Goal: Check status: Check status

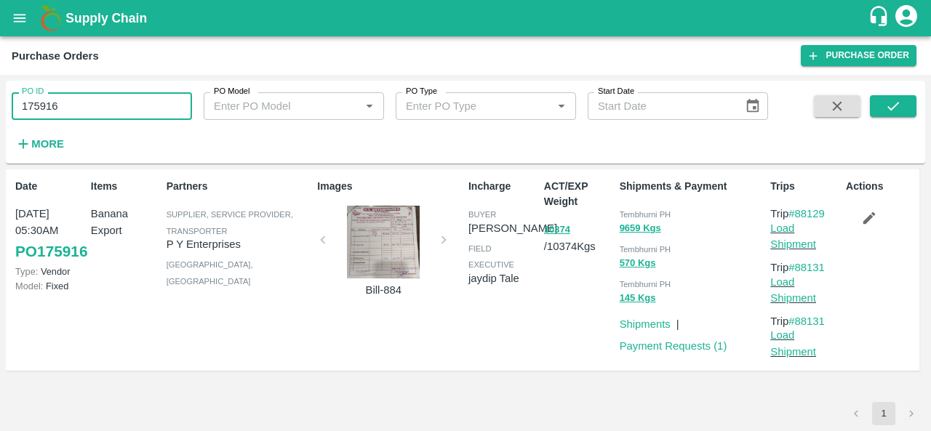
click at [110, 97] on input "175916" at bounding box center [102, 106] width 180 height 28
paste input "text"
click at [883, 111] on button "submit" at bounding box center [893, 106] width 47 height 22
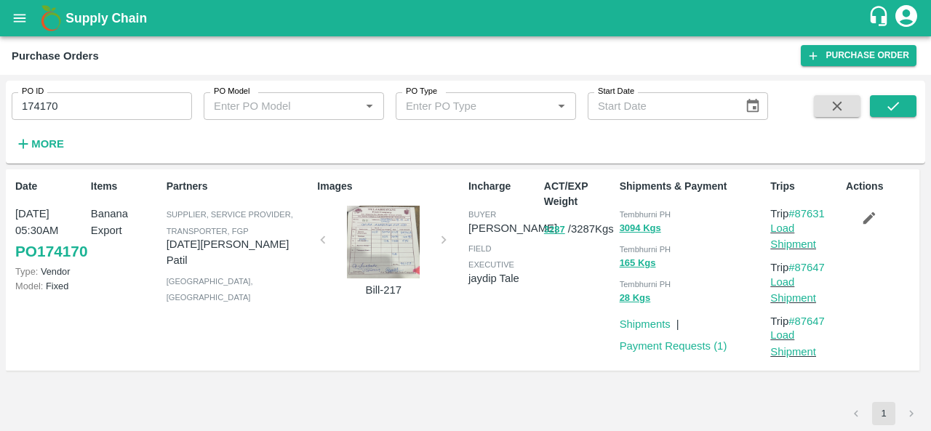
click at [386, 244] on div at bounding box center [383, 242] width 109 height 73
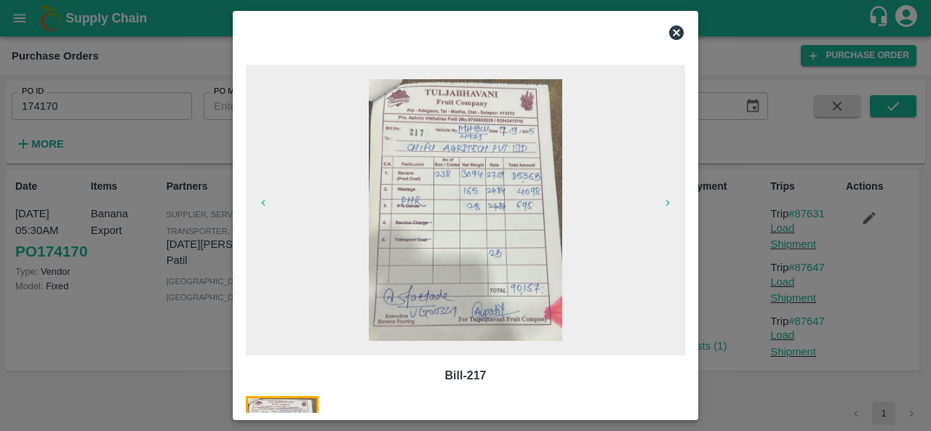
click at [676, 36] on icon at bounding box center [676, 32] width 15 height 15
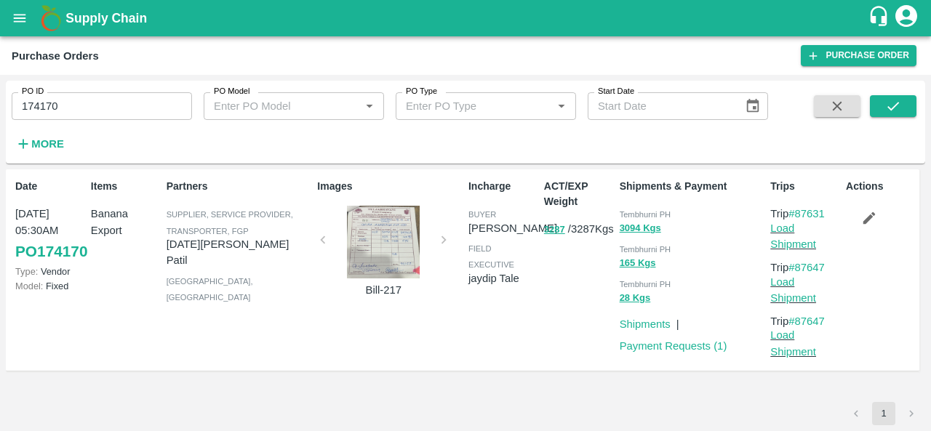
click at [633, 209] on div "Tembhurni PH" at bounding box center [692, 214] width 145 height 16
copy div "Tembhurni PH 3094 Kgs"
click at [71, 105] on input "174170" at bounding box center [102, 106] width 180 height 28
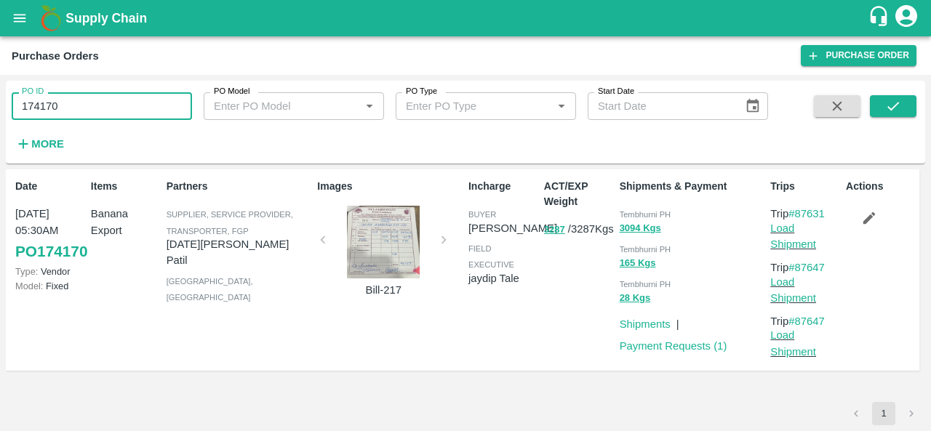
click at [71, 105] on input "174170" at bounding box center [102, 106] width 180 height 28
paste input "text"
click at [884, 108] on button "submit" at bounding box center [893, 106] width 47 height 22
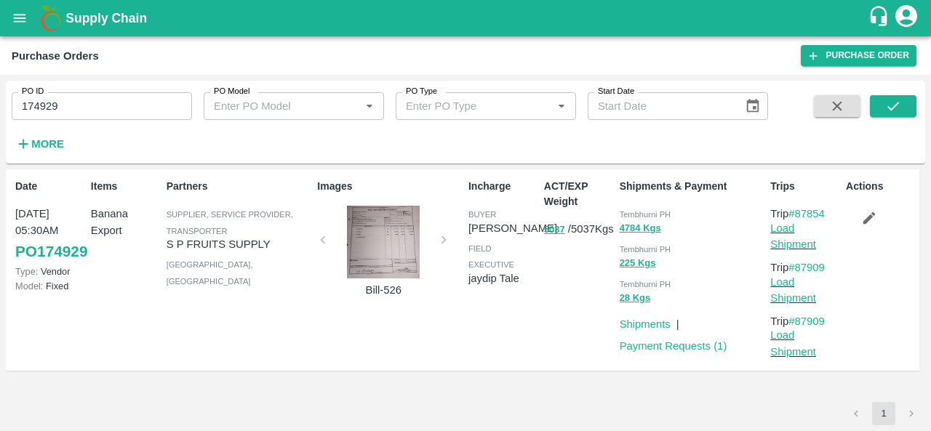
click at [400, 251] on div at bounding box center [383, 242] width 109 height 73
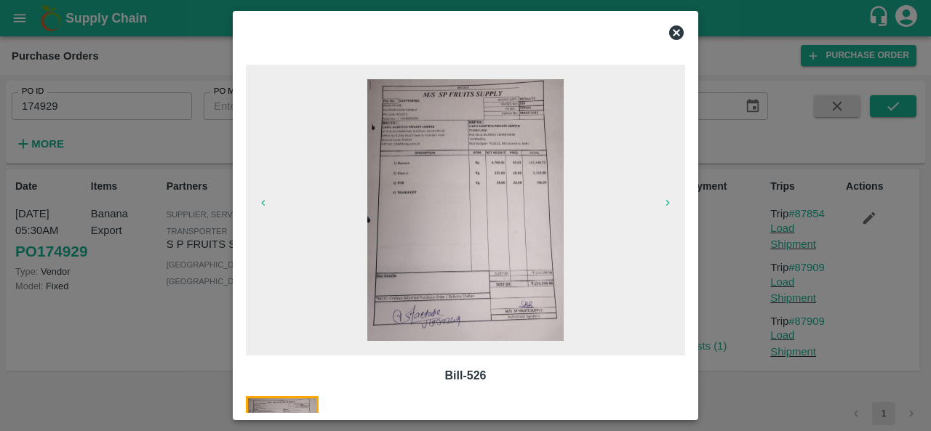
click at [674, 33] on icon at bounding box center [676, 32] width 15 height 15
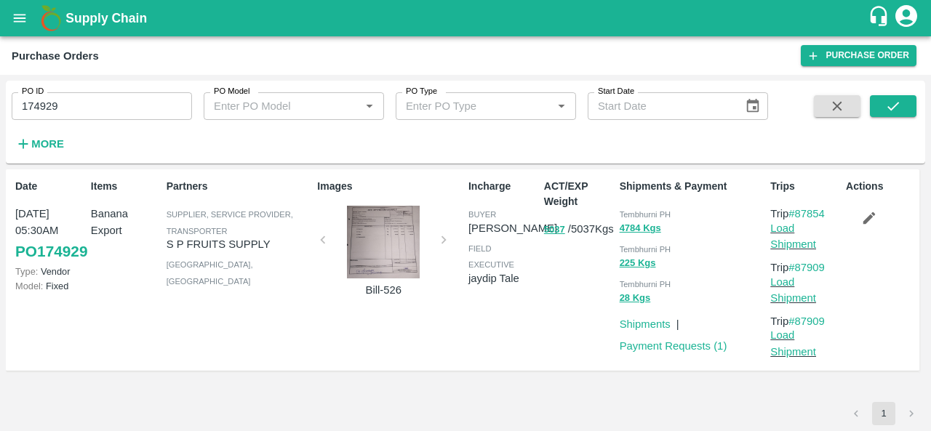
click at [629, 217] on span "Tembhurni PH" at bounding box center [646, 214] width 52 height 9
copy div "Tembhurni PH 4784 Kgs"
click at [86, 103] on input "174929" at bounding box center [102, 106] width 180 height 28
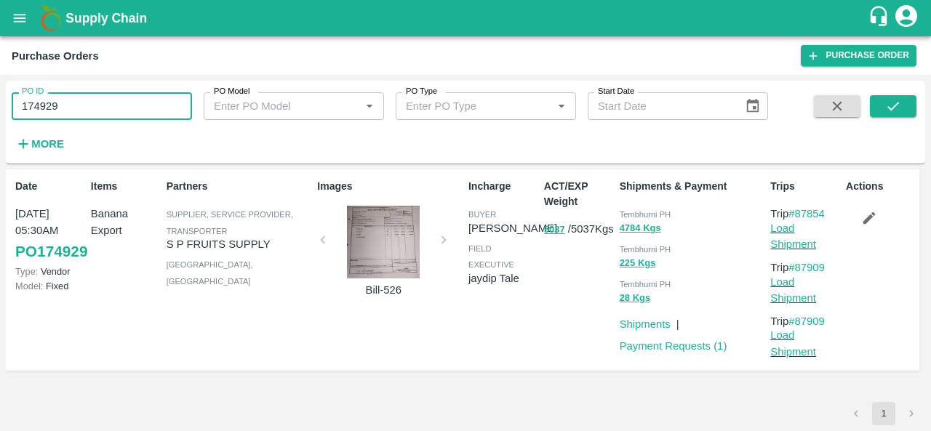
click at [86, 103] on input "174929" at bounding box center [102, 106] width 180 height 28
paste input "text"
click at [890, 102] on icon "submit" at bounding box center [893, 106] width 16 height 16
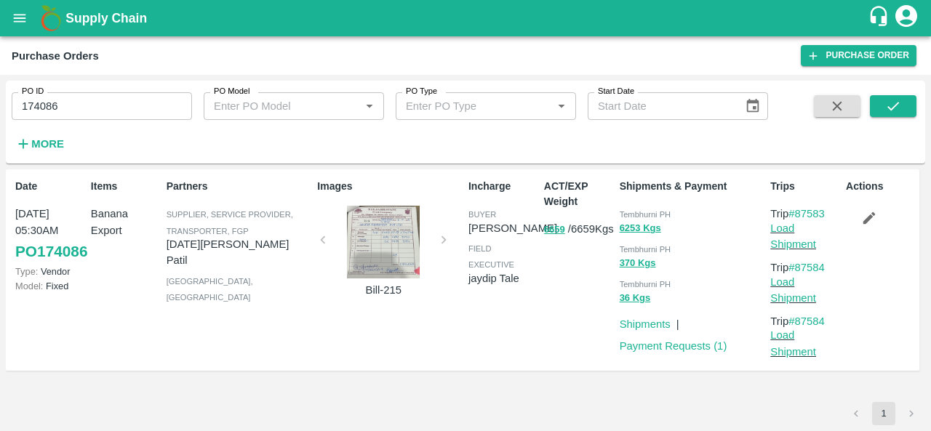
click at [532, 329] on div "Incharge buyer Ajit Otari field executive jaydip Tale" at bounding box center [500, 270] width 76 height 194
click at [47, 106] on input "174086" at bounding box center [102, 106] width 180 height 28
click at [637, 210] on span "Tembhurni PH" at bounding box center [646, 214] width 52 height 9
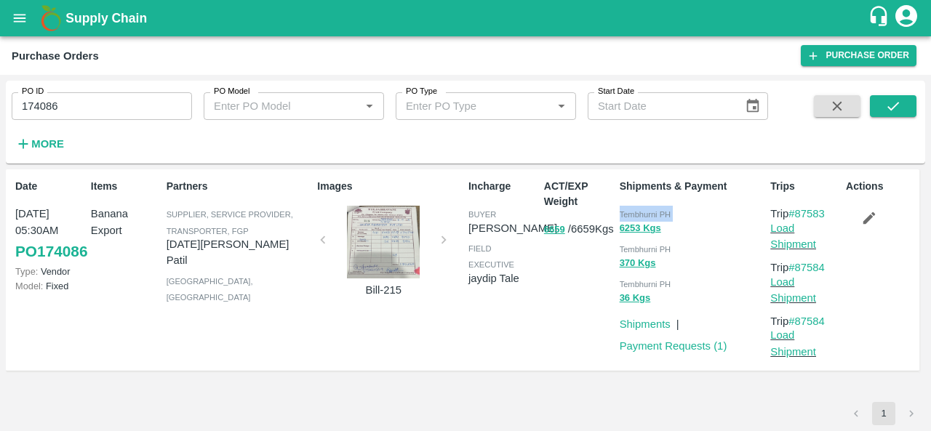
click at [637, 210] on span "Tembhurni PH" at bounding box center [646, 214] width 52 height 9
copy div "Tembhurni PH 6253 Kgs"
click at [372, 229] on div at bounding box center [383, 242] width 109 height 73
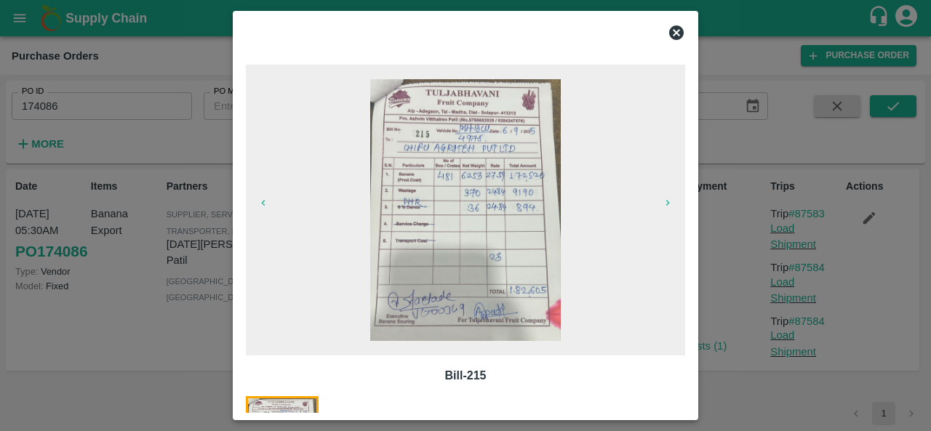
click at [679, 31] on icon at bounding box center [676, 32] width 15 height 15
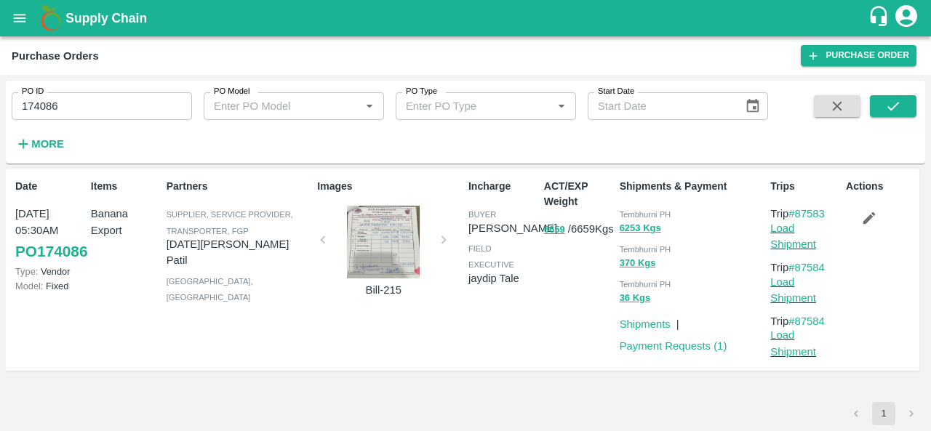
click at [106, 98] on input "174086" at bounding box center [102, 106] width 180 height 28
paste input "text"
click at [889, 105] on icon "submit" at bounding box center [893, 106] width 16 height 16
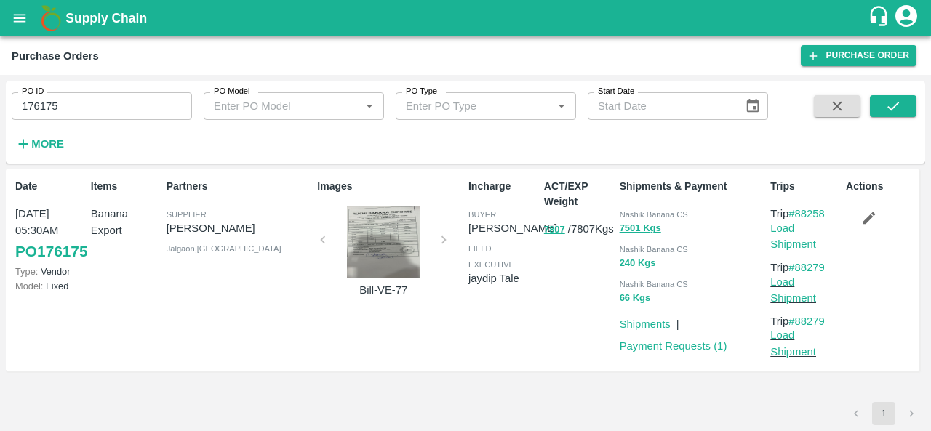
click at [566, 331] on div "ACT/EXP Weight 7807 / 7807 Kgs" at bounding box center [576, 270] width 76 height 194
click at [642, 212] on span "Nashik Banana CS" at bounding box center [654, 214] width 68 height 9
copy div "Nashik Banana CS 7501 Kgs"
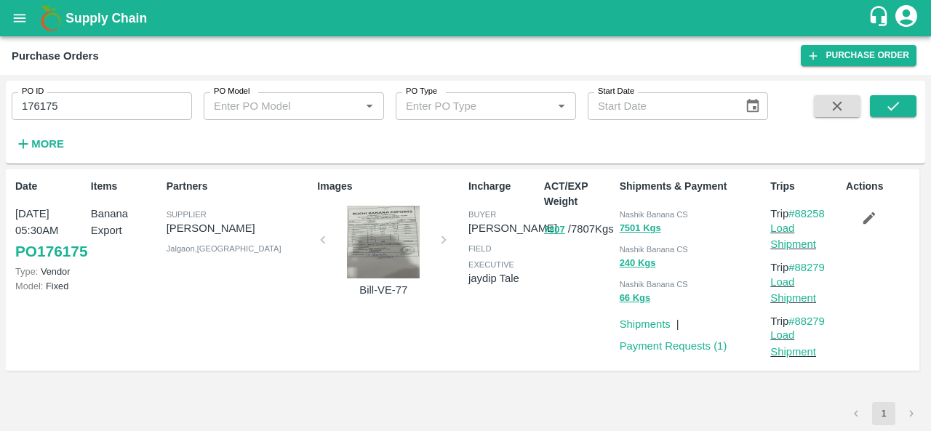
click at [44, 117] on input "176175" at bounding box center [102, 106] width 180 height 28
click at [631, 215] on span "Nashik Banana CS" at bounding box center [654, 214] width 68 height 9
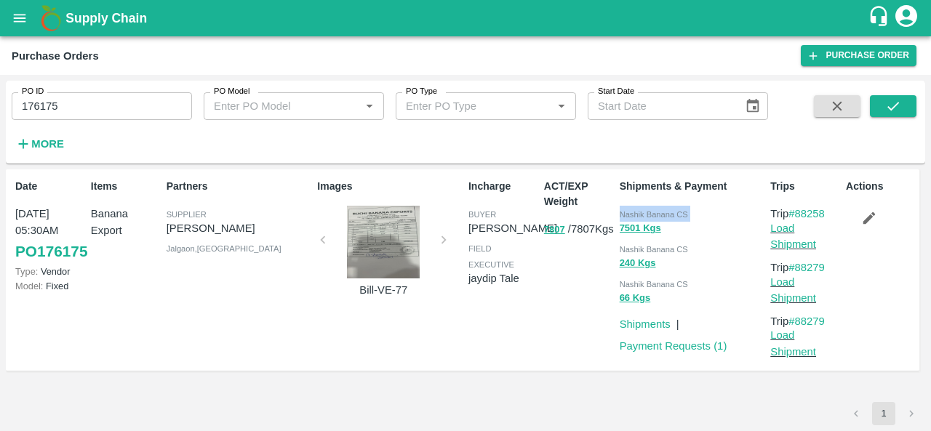
copy div "Nashik Banana CS 7501 Kgs"
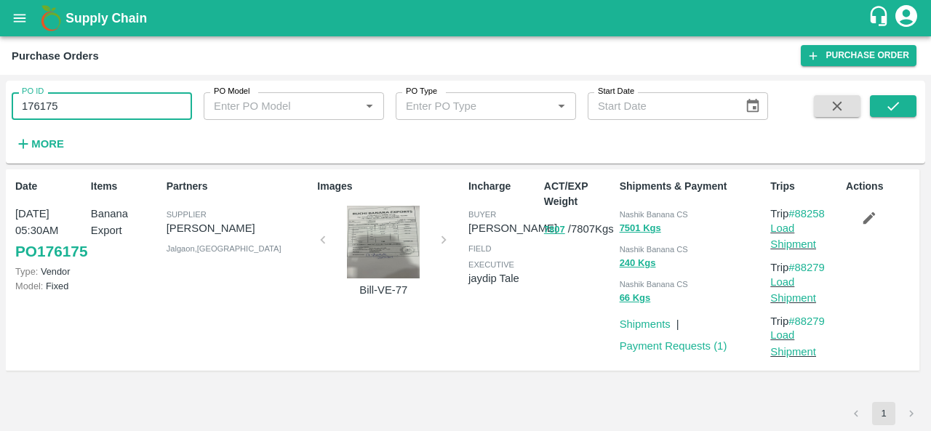
click at [70, 111] on input "176175" at bounding box center [102, 106] width 180 height 28
paste input "text"
click at [894, 106] on icon "submit" at bounding box center [893, 106] width 12 height 9
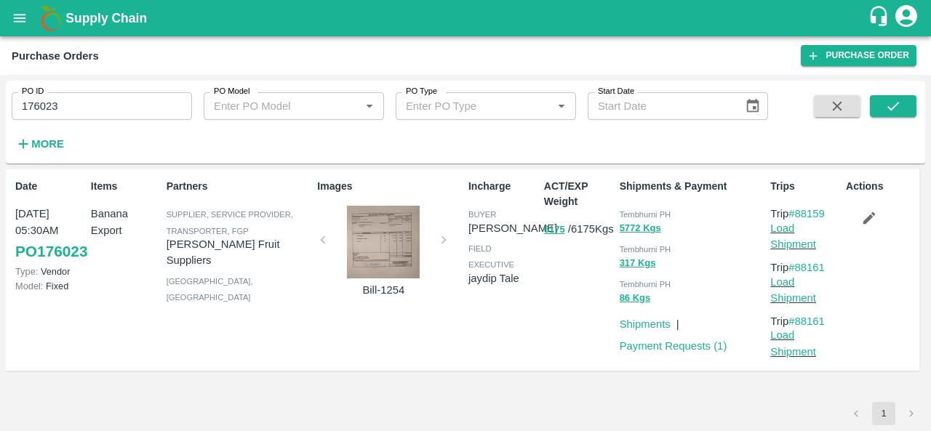
click at [648, 216] on span "Tembhurni PH" at bounding box center [646, 214] width 52 height 9
copy span "Tembhurni"
click at [380, 258] on div at bounding box center [383, 242] width 109 height 73
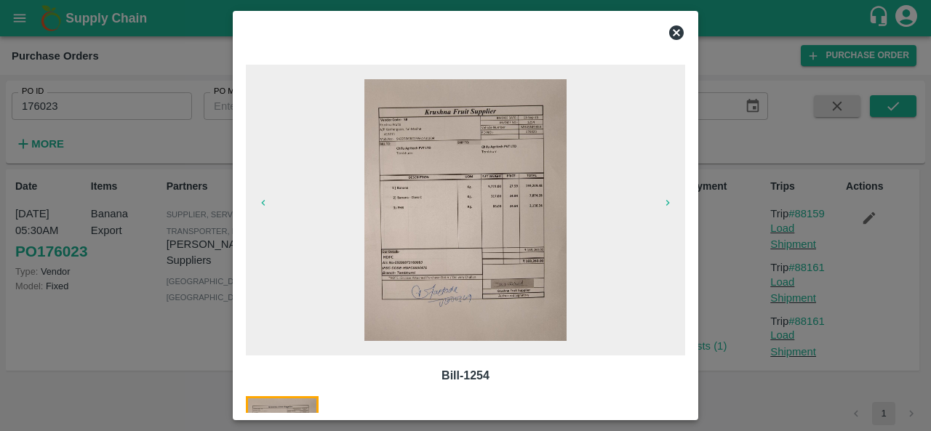
click at [672, 31] on icon at bounding box center [676, 32] width 15 height 15
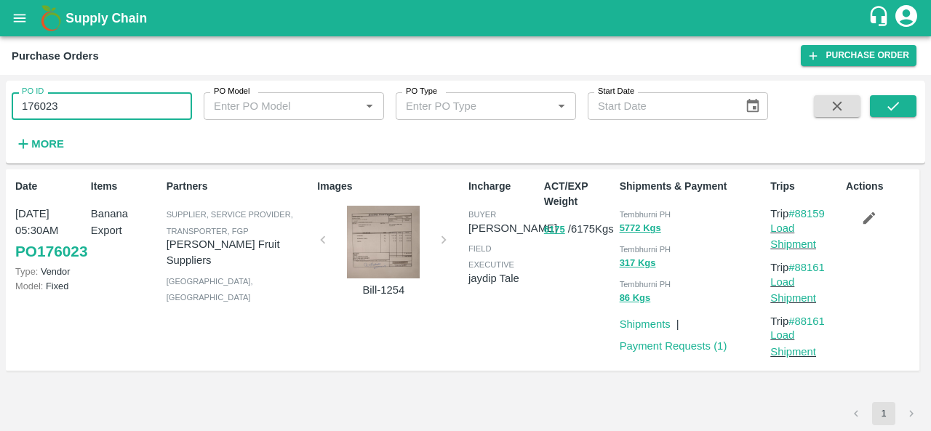
click at [137, 105] on input "176023" at bounding box center [102, 106] width 180 height 28
paste input "text"
click at [894, 111] on icon "submit" at bounding box center [893, 106] width 16 height 16
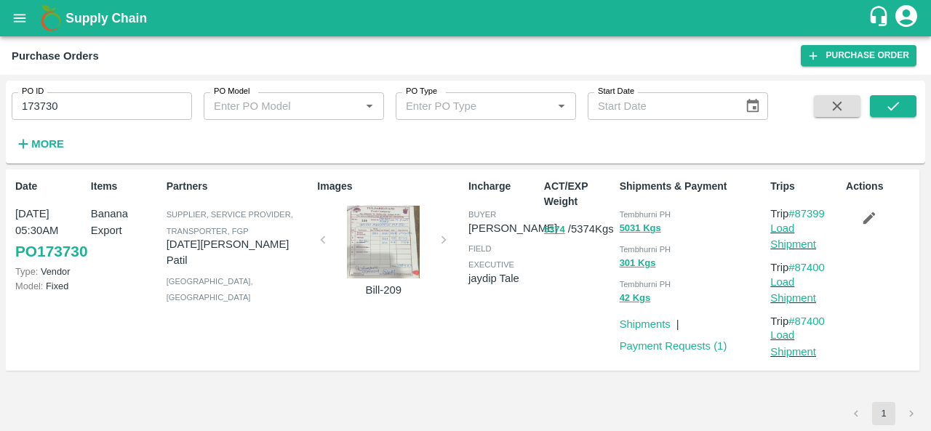
click at [624, 213] on span "Tembhurni PH" at bounding box center [646, 214] width 52 height 9
copy div "Tembhurni PH 5031 Kgs"
click at [135, 102] on input "173730" at bounding box center [102, 106] width 180 height 28
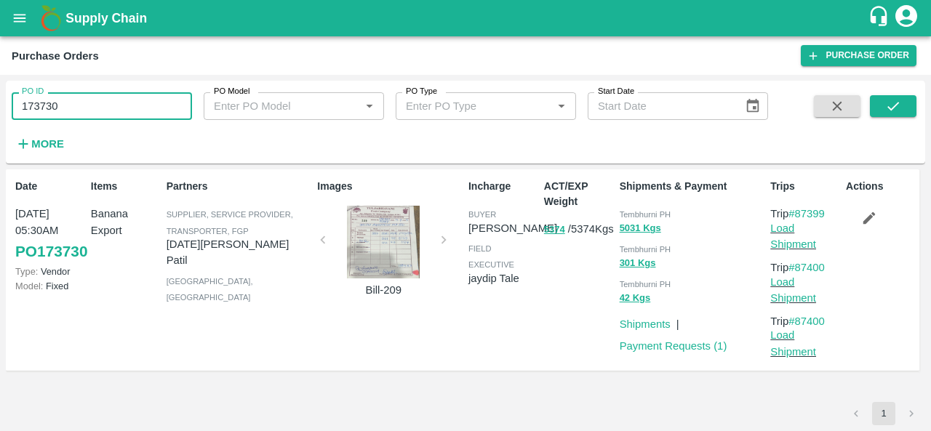
click at [135, 102] on input "173730" at bounding box center [102, 106] width 180 height 28
paste input "text"
click at [889, 105] on icon "submit" at bounding box center [893, 106] width 16 height 16
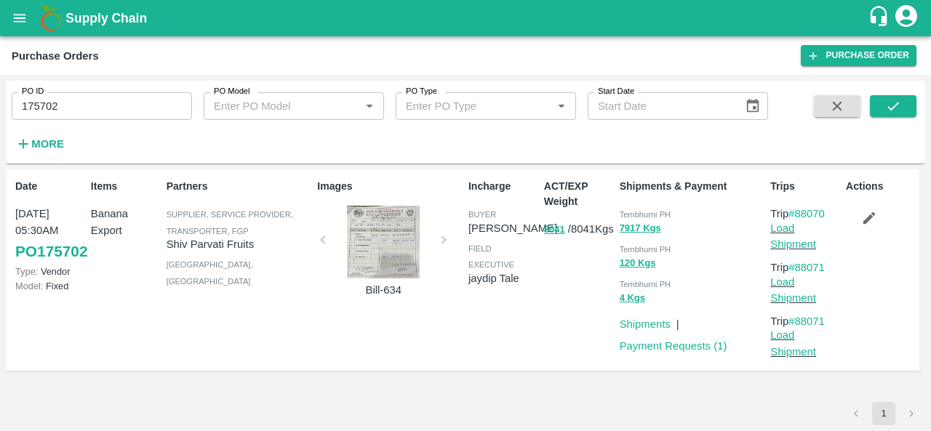
click at [641, 210] on span "Tembhurni PH" at bounding box center [646, 214] width 52 height 9
copy div "Tembhurni PH 7917 Kgs"
click at [96, 111] on input "175702" at bounding box center [102, 106] width 180 height 28
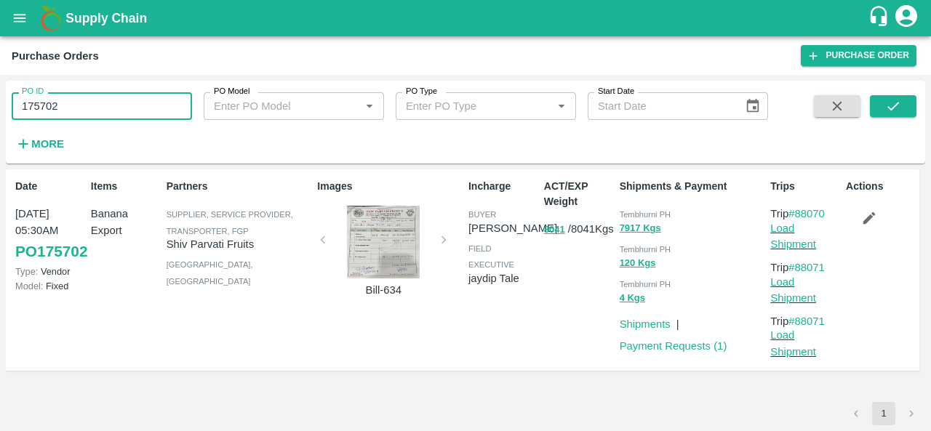
click at [96, 111] on input "175702" at bounding box center [102, 106] width 180 height 28
paste input "text"
click at [893, 111] on icon "submit" at bounding box center [893, 106] width 16 height 16
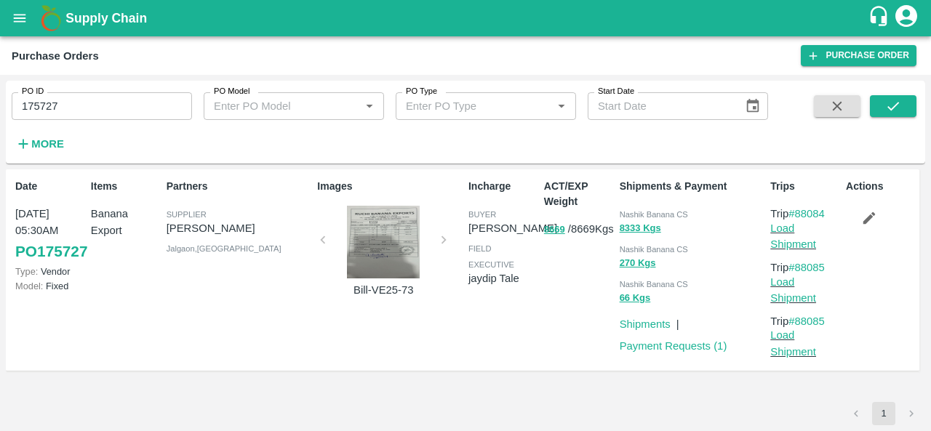
click at [583, 300] on div "ACT/EXP Weight 8669 / 8669 Kgs" at bounding box center [576, 270] width 76 height 194
click at [647, 212] on span "Nashik Banana CS" at bounding box center [654, 214] width 68 height 9
copy div "Nashik Banana CS 8333 Kgs"
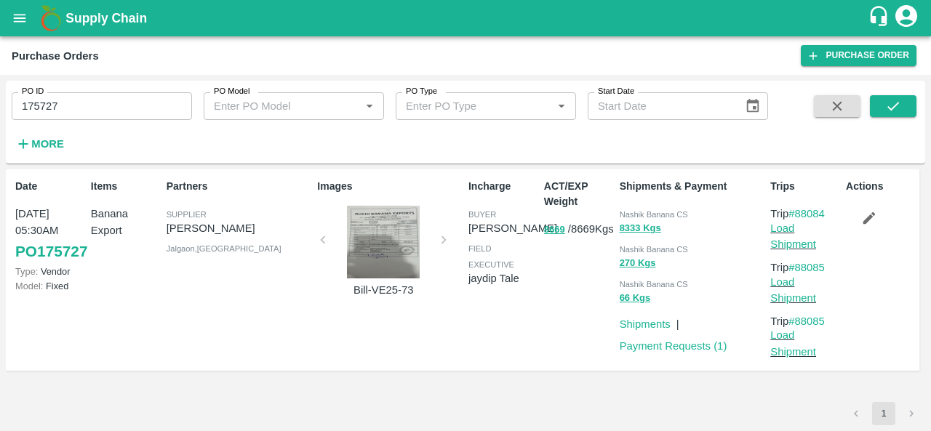
click at [63, 109] on input "175727" at bounding box center [102, 106] width 180 height 28
paste input "text"
click at [899, 110] on icon "submit" at bounding box center [893, 106] width 16 height 16
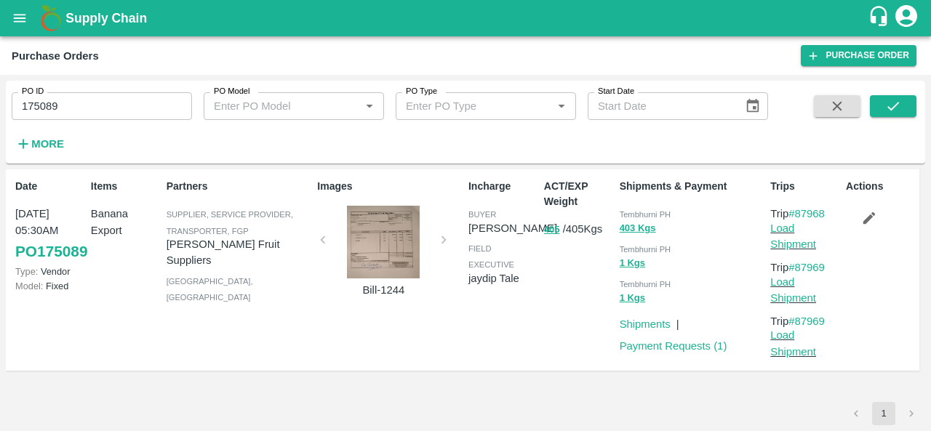
click at [548, 341] on div "ACT/EXP Weight 405 / 405 Kgs" at bounding box center [576, 270] width 76 height 194
click at [627, 210] on span "Tembhurni PH" at bounding box center [646, 214] width 52 height 9
copy div "Tembhurni PH 403 Kgs"
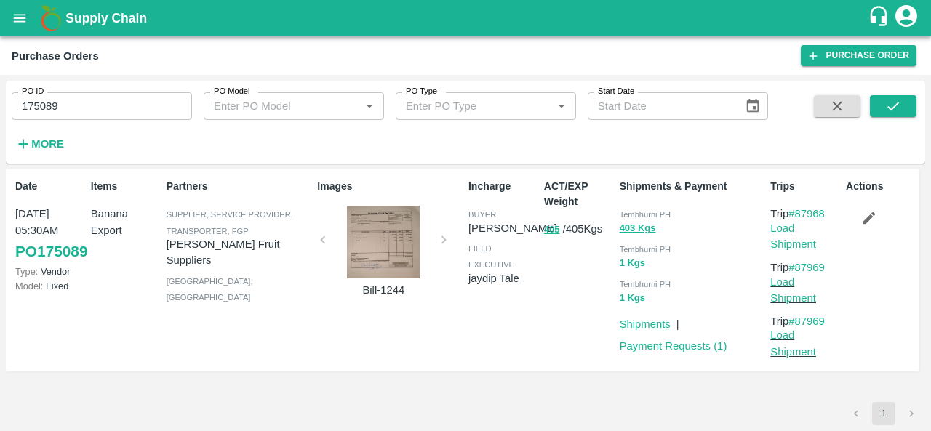
click at [109, 102] on input "175089" at bounding box center [102, 106] width 180 height 28
paste input "text"
click at [883, 105] on button "submit" at bounding box center [893, 106] width 47 height 22
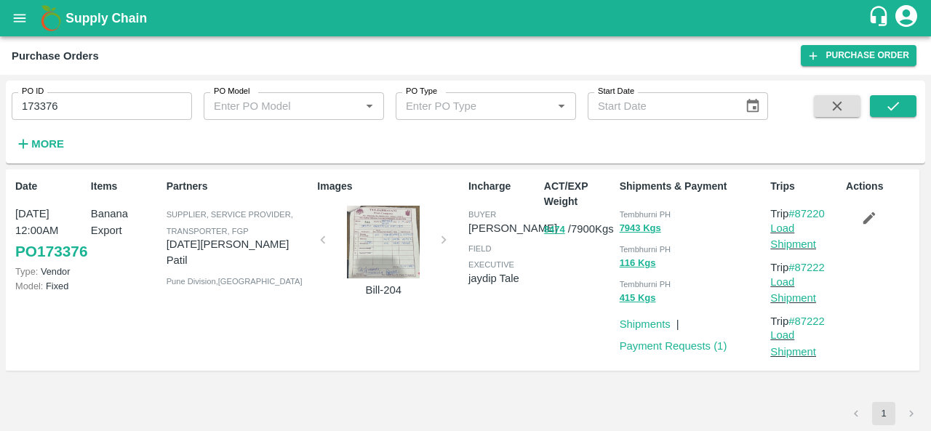
click at [628, 209] on div "Tembhurni PH" at bounding box center [692, 214] width 145 height 16
click at [97, 111] on input "173376" at bounding box center [102, 106] width 180 height 28
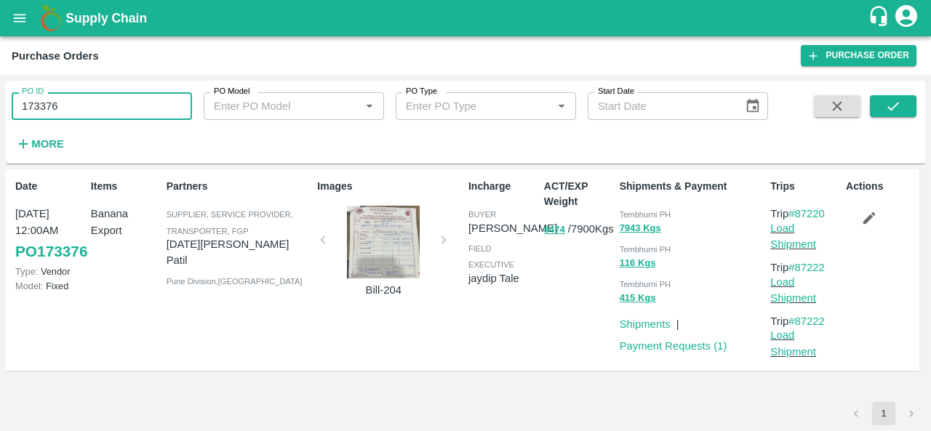
paste input "text"
click at [890, 105] on icon "submit" at bounding box center [893, 106] width 16 height 16
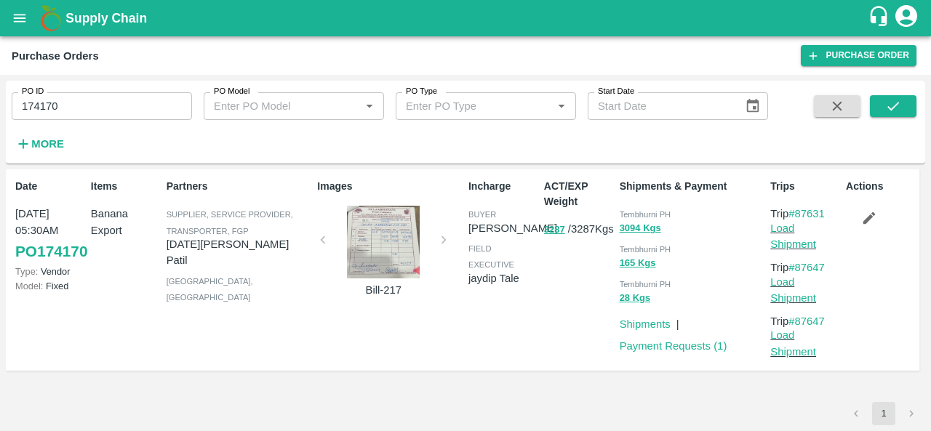
click at [392, 239] on div at bounding box center [383, 242] width 109 height 73
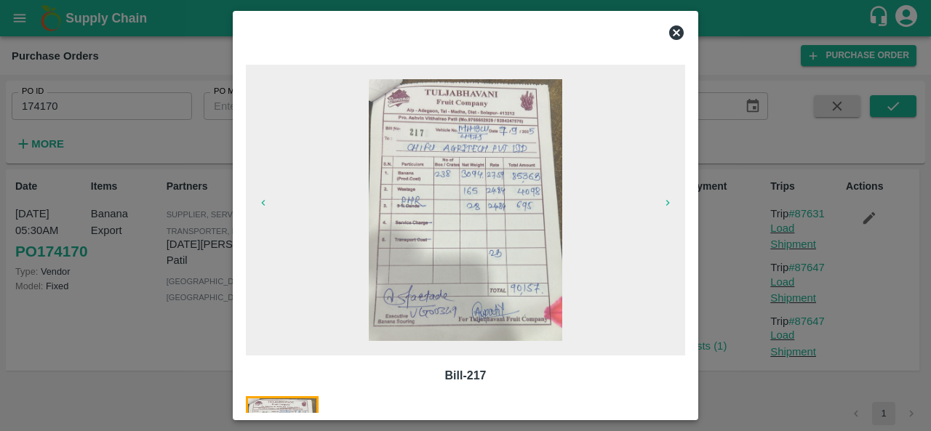
click at [679, 33] on icon at bounding box center [676, 32] width 15 height 15
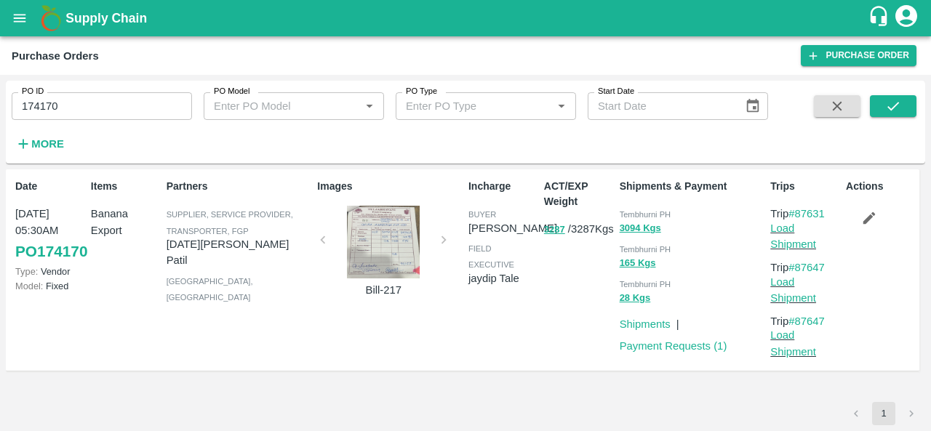
click at [638, 211] on span "Tembhurni PH" at bounding box center [646, 214] width 52 height 9
click at [130, 120] on input "174170" at bounding box center [102, 106] width 180 height 28
click at [112, 110] on input "174170" at bounding box center [102, 106] width 180 height 28
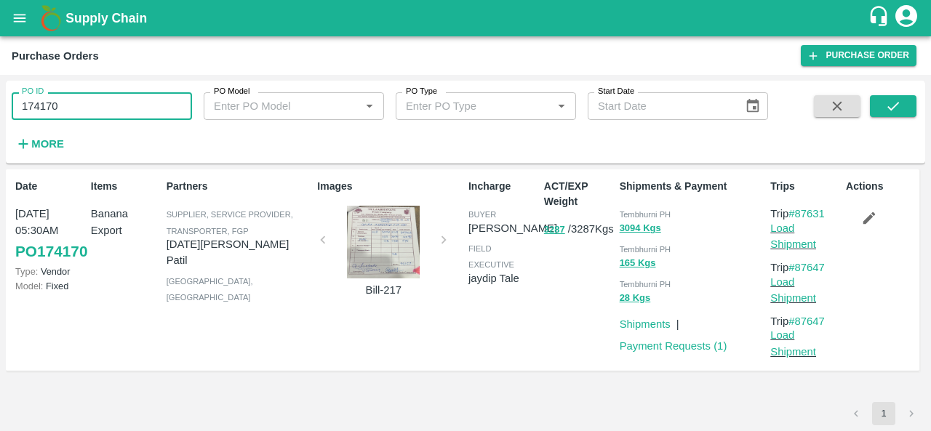
click at [112, 110] on input "174170" at bounding box center [102, 106] width 180 height 28
paste input "text"
click at [905, 105] on button "submit" at bounding box center [893, 106] width 47 height 22
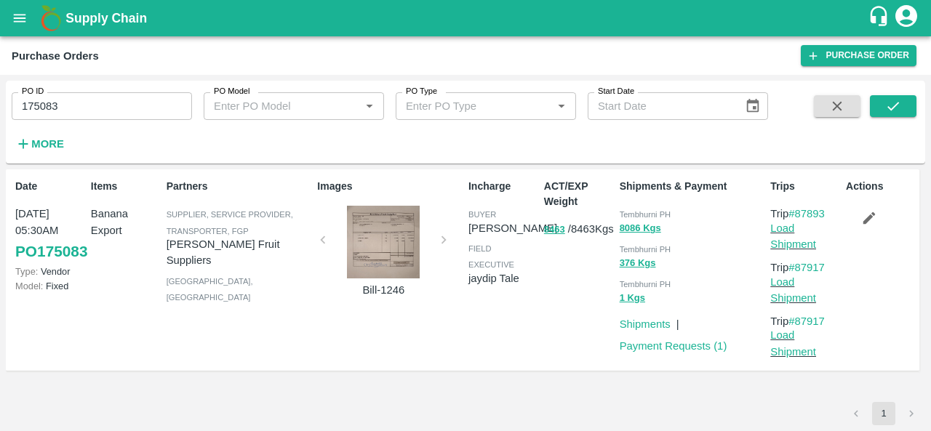
click at [645, 210] on span "Tembhurni PH" at bounding box center [646, 214] width 52 height 9
click at [140, 103] on input "175083" at bounding box center [102, 106] width 180 height 28
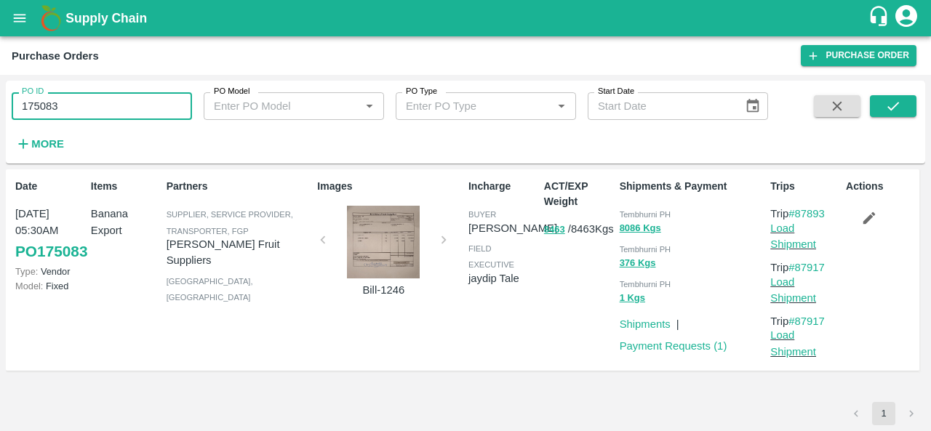
paste input "text"
click at [909, 101] on button "submit" at bounding box center [893, 106] width 47 height 22
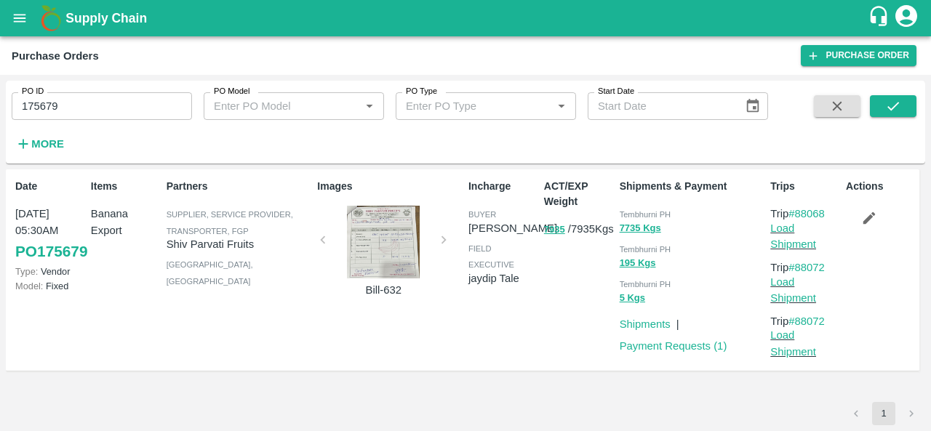
click at [566, 322] on div "ACT/EXP Weight 7935 / 7935 Kgs" at bounding box center [576, 270] width 76 height 194
click at [630, 209] on div "Tembhurni PH" at bounding box center [692, 214] width 145 height 16
click at [83, 118] on input "175679" at bounding box center [102, 106] width 180 height 28
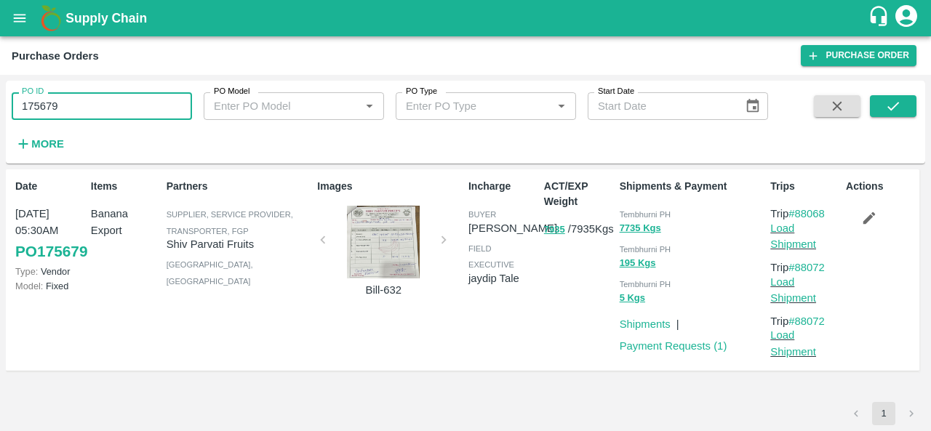
click at [83, 118] on input "175679" at bounding box center [102, 106] width 180 height 28
paste input "text"
click at [885, 100] on icon "submit" at bounding box center [893, 106] width 16 height 16
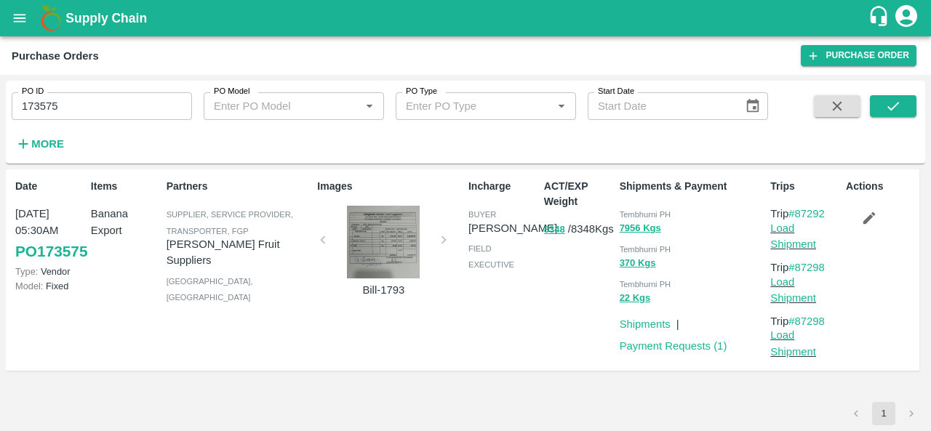
click at [90, 106] on input "173575" at bounding box center [102, 106] width 180 height 28
paste input "text"
click at [913, 104] on button "submit" at bounding box center [893, 106] width 47 height 22
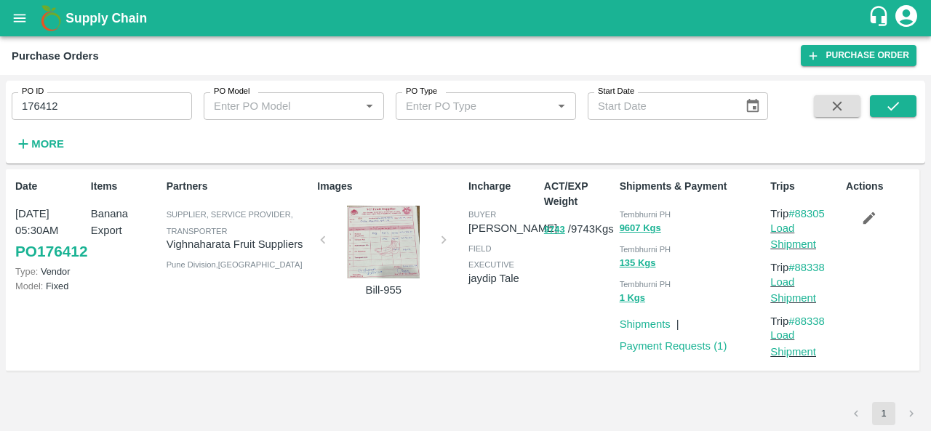
click at [104, 110] on input "176412" at bounding box center [102, 106] width 180 height 28
paste input "text"
click at [894, 105] on icon "submit" at bounding box center [893, 106] width 16 height 16
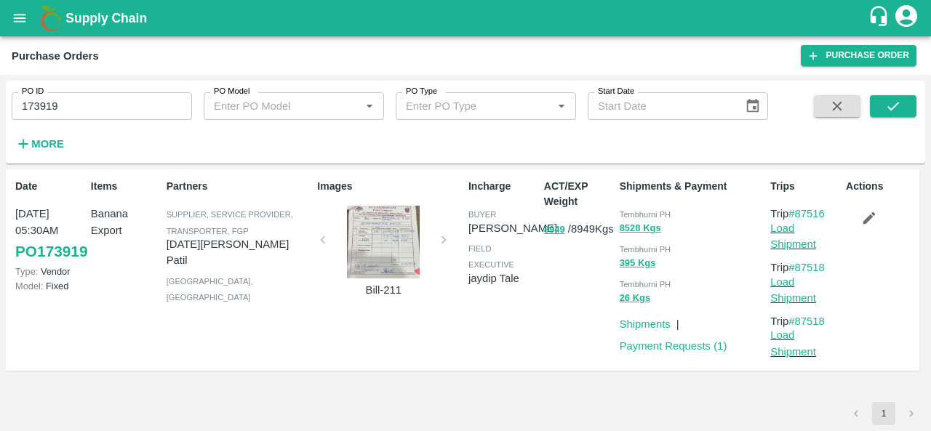
click at [561, 332] on div "ACT/EXP Weight 8949 / 8949 Kgs" at bounding box center [576, 270] width 76 height 194
click at [636, 212] on span "Tembhurni PH" at bounding box center [646, 214] width 52 height 9
click at [86, 108] on input "173919" at bounding box center [102, 106] width 180 height 28
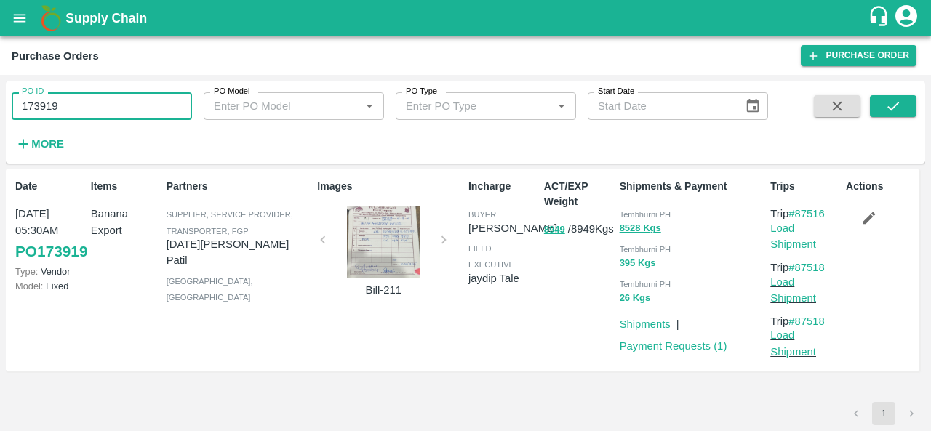
click at [86, 108] on input "173919" at bounding box center [102, 106] width 180 height 28
paste input "text"
click at [885, 109] on icon "submit" at bounding box center [893, 106] width 16 height 16
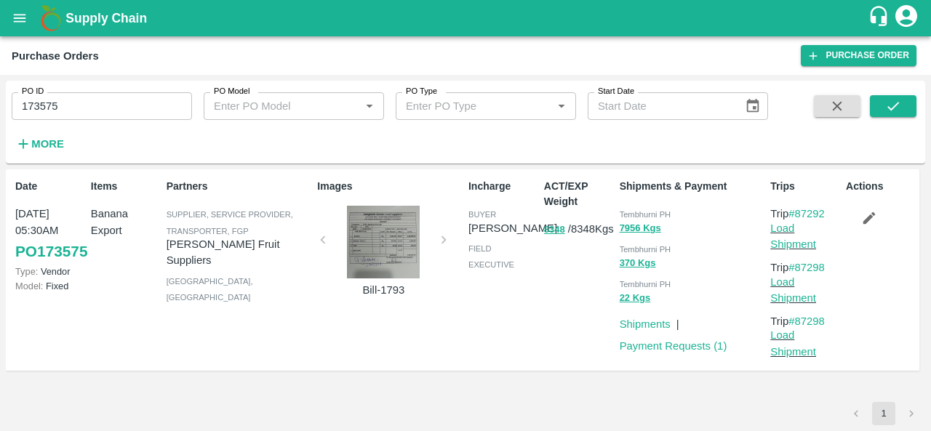
click at [640, 209] on div "Tembhurni PH" at bounding box center [692, 214] width 145 height 16
click at [103, 100] on input "173575" at bounding box center [102, 106] width 180 height 28
paste input "text"
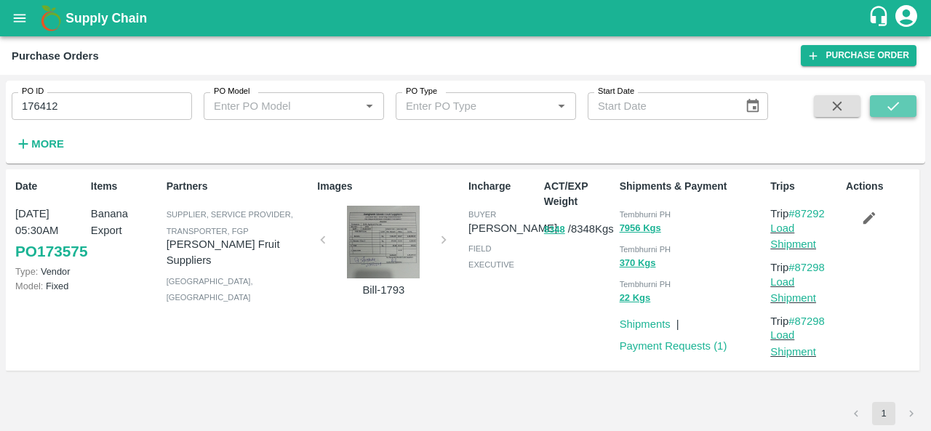
click at [890, 113] on icon "submit" at bounding box center [893, 106] width 16 height 16
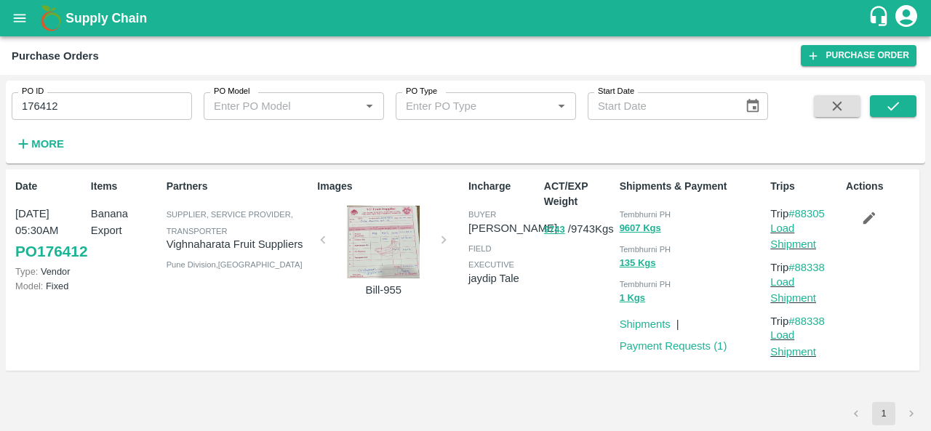
click at [637, 209] on div "Tembhurni PH" at bounding box center [692, 214] width 145 height 16
click at [84, 93] on input "176412" at bounding box center [102, 106] width 180 height 28
paste input "text"
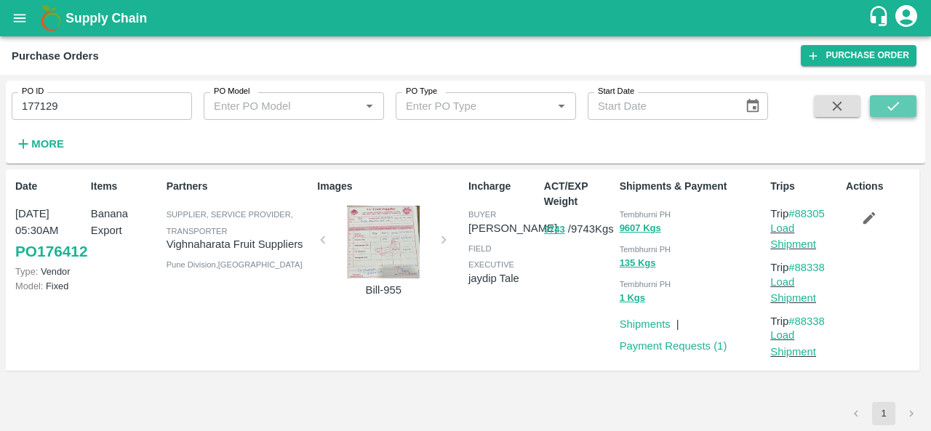
click at [889, 115] on button "submit" at bounding box center [893, 106] width 47 height 22
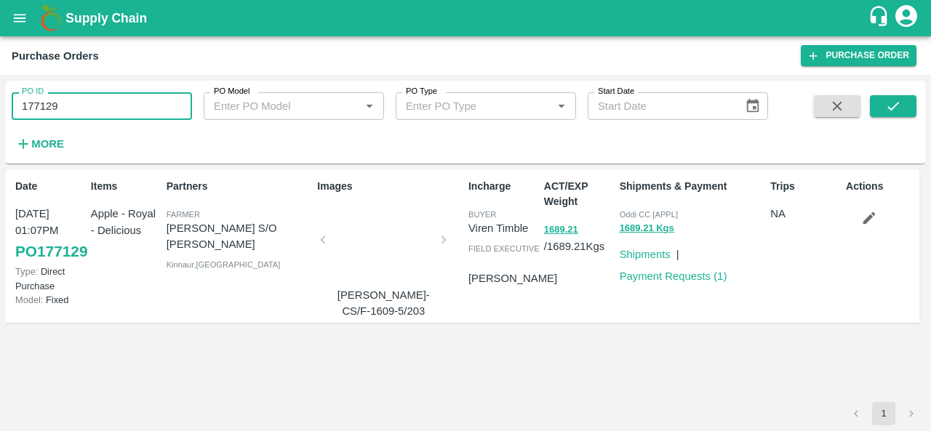
click at [90, 113] on input "177129" at bounding box center [102, 106] width 180 height 28
click at [892, 105] on icon "submit" at bounding box center [893, 106] width 16 height 16
click at [68, 99] on input "177129" at bounding box center [102, 106] width 180 height 28
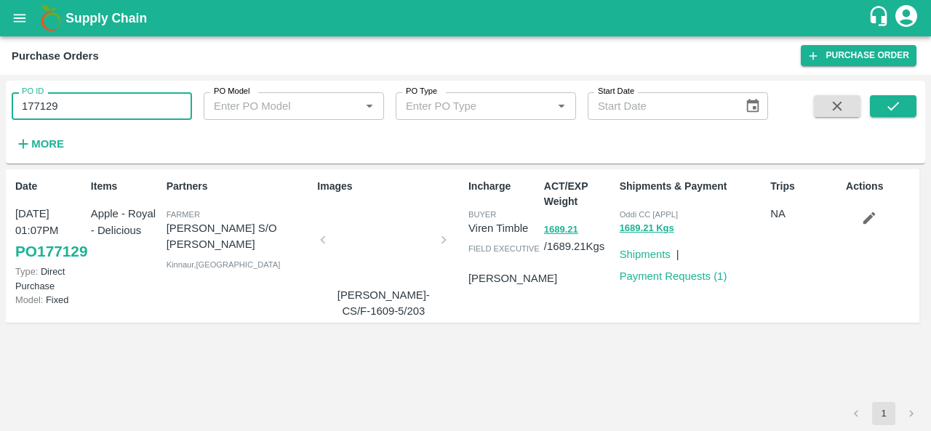
click at [93, 113] on input "177129" at bounding box center [102, 106] width 180 height 28
paste input "text"
click at [897, 101] on icon "submit" at bounding box center [893, 106] width 16 height 16
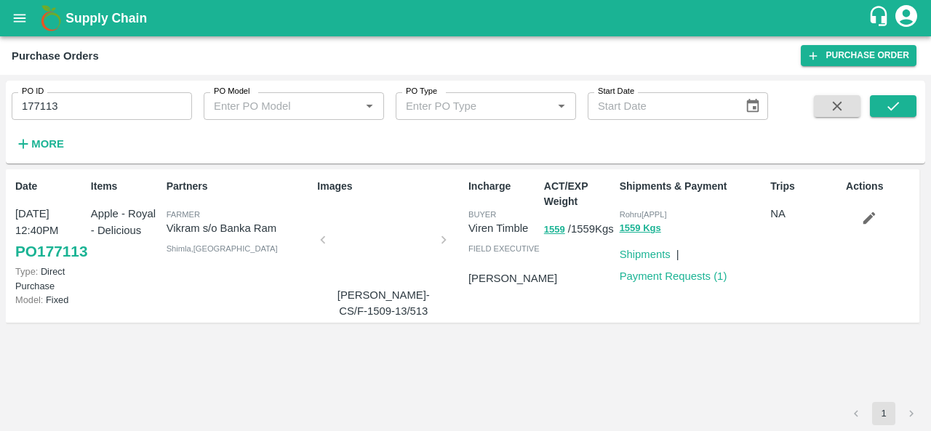
click at [113, 106] on input "177113" at bounding box center [102, 106] width 180 height 28
paste input "text"
click at [888, 102] on icon "submit" at bounding box center [893, 106] width 16 height 16
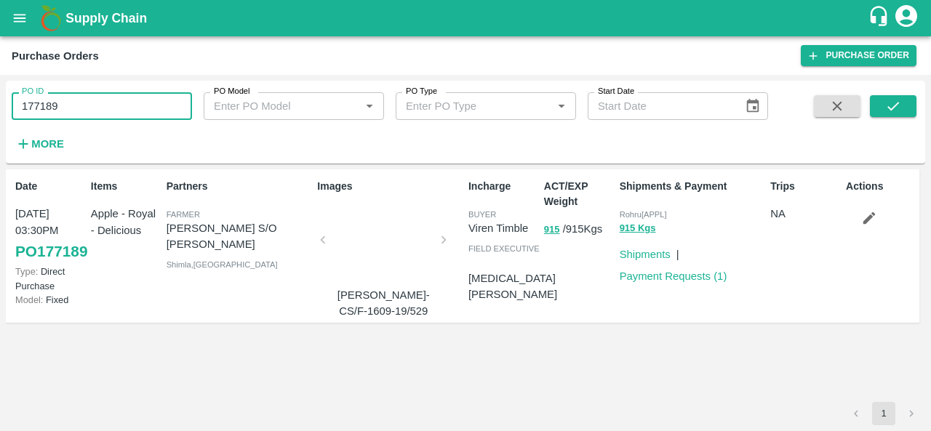
click at [86, 113] on input "177189" at bounding box center [102, 106] width 180 height 28
paste input "text"
click at [885, 100] on icon "submit" at bounding box center [893, 106] width 16 height 16
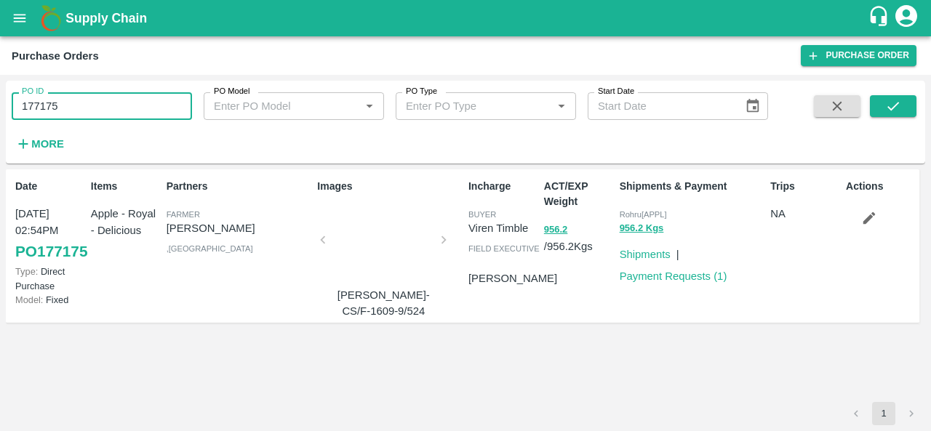
click at [95, 118] on input "177175" at bounding box center [102, 106] width 180 height 28
paste input "text"
click at [902, 105] on button "submit" at bounding box center [893, 106] width 47 height 22
click at [71, 106] on input "177115" at bounding box center [102, 106] width 180 height 28
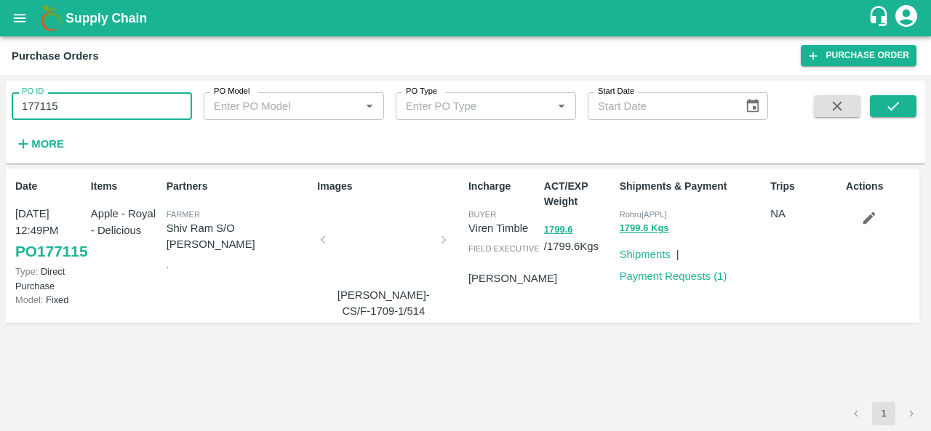
click at [71, 106] on input "177115" at bounding box center [102, 106] width 180 height 28
paste input "text"
click at [889, 107] on icon "submit" at bounding box center [893, 106] width 16 height 16
click at [144, 111] on input "177507" at bounding box center [102, 106] width 180 height 28
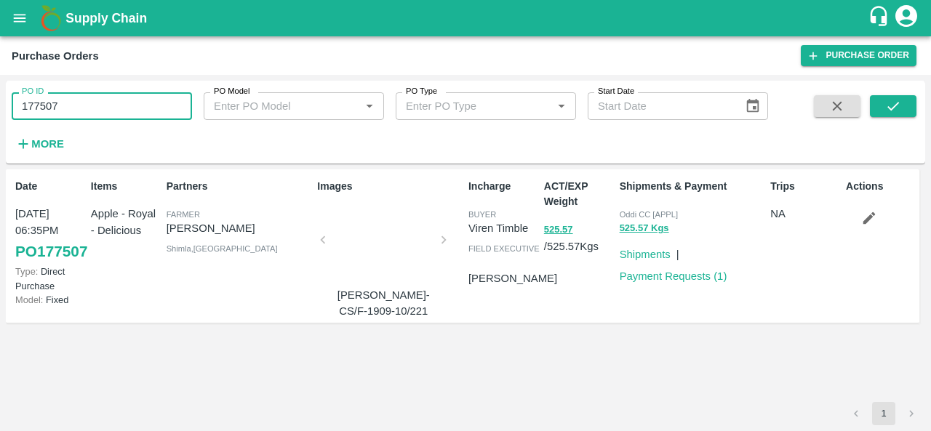
paste input "text"
click at [897, 101] on icon "submit" at bounding box center [893, 106] width 16 height 16
click at [105, 114] on input "176824" at bounding box center [102, 106] width 180 height 28
paste input "text"
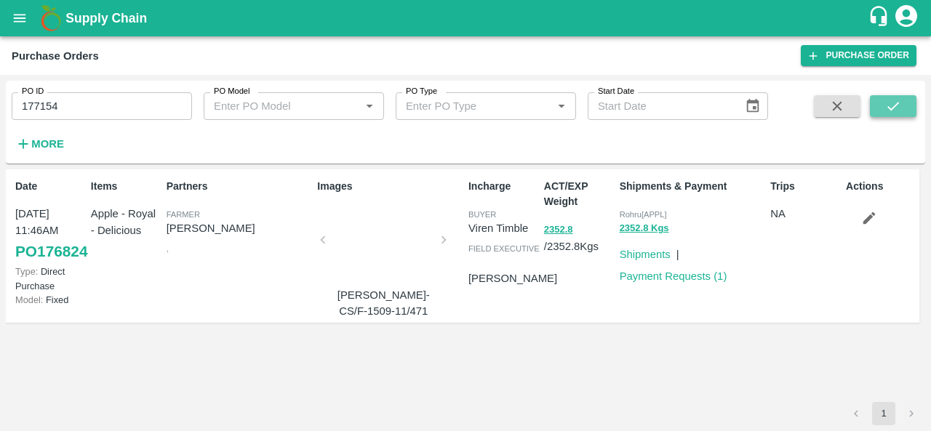
click at [881, 102] on button "submit" at bounding box center [893, 106] width 47 height 22
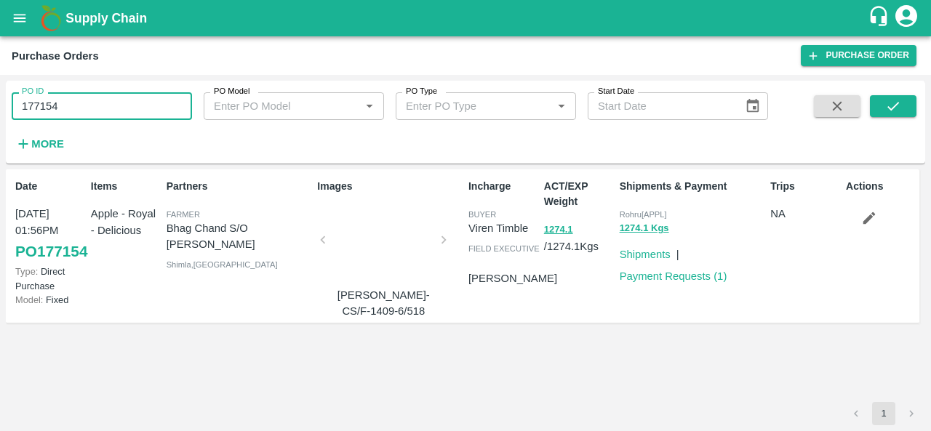
click at [87, 105] on input "177154" at bounding box center [102, 106] width 180 height 28
paste input "text"
click at [889, 101] on icon "submit" at bounding box center [893, 106] width 16 height 16
click at [69, 105] on input "177532" at bounding box center [102, 106] width 180 height 28
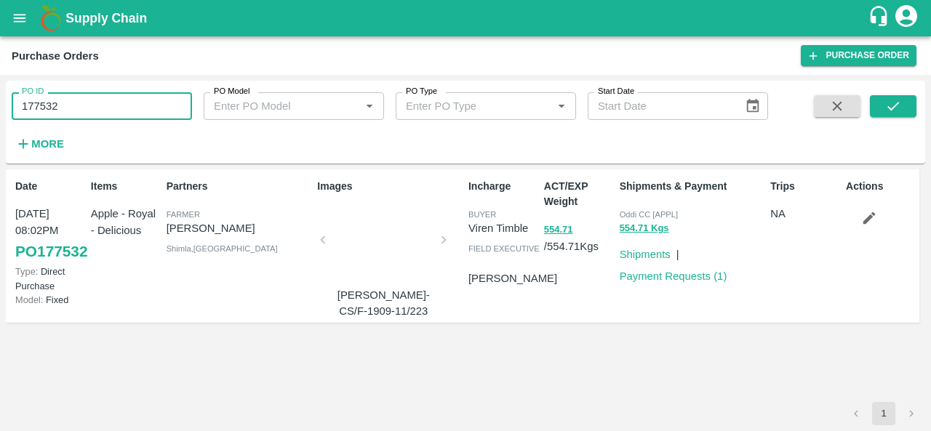
click at [69, 105] on input "177532" at bounding box center [102, 106] width 180 height 28
paste input "text"
click at [897, 109] on icon "submit" at bounding box center [893, 106] width 16 height 16
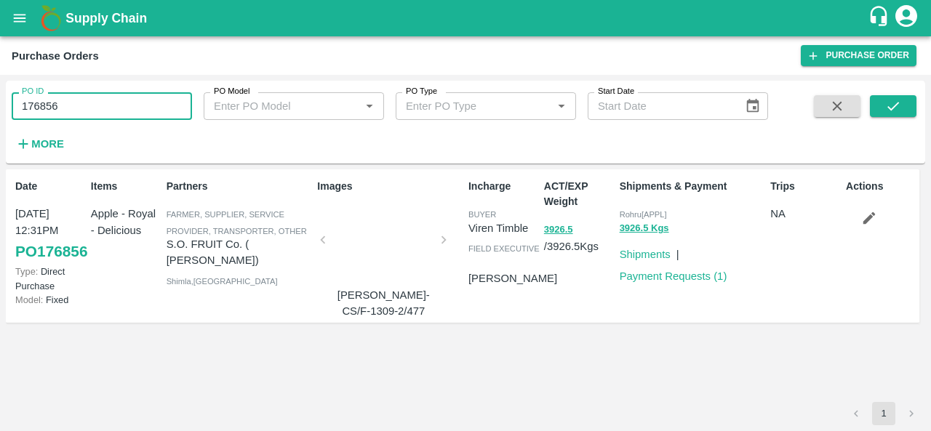
click at [87, 104] on input "176856" at bounding box center [102, 106] width 180 height 28
paste input "text"
click at [887, 105] on icon "submit" at bounding box center [893, 106] width 16 height 16
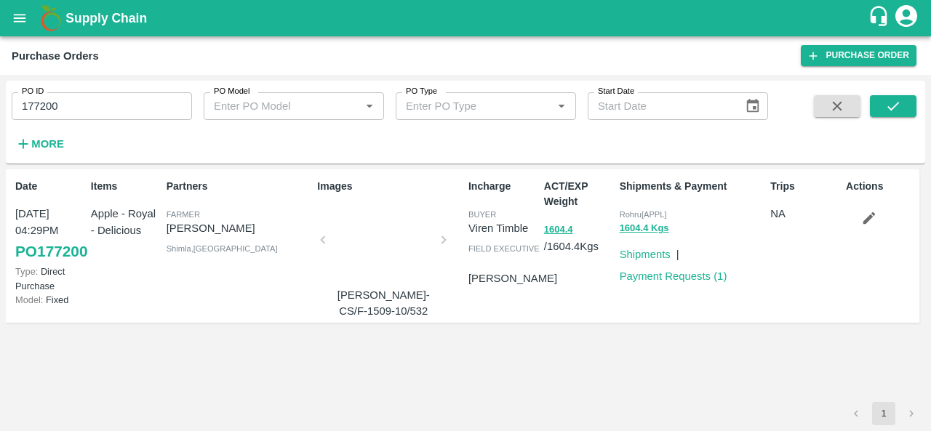
click at [688, 306] on div "Shipments & Payment Rohru[APPL] 1604.4 Kgs Shipments | Payment Requests ( 1 )" at bounding box center [689, 246] width 151 height 146
click at [84, 105] on input "177200" at bounding box center [102, 106] width 180 height 28
paste input "text"
click at [887, 110] on icon "submit" at bounding box center [893, 106] width 16 height 16
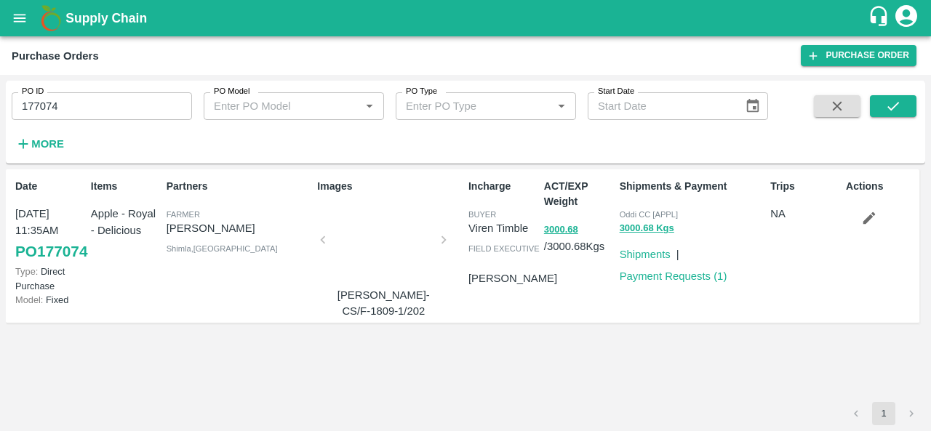
click at [607, 318] on div "ACT/EXP Weight 3000.68 / 3000.68 Kgs" at bounding box center [576, 246] width 76 height 146
click at [641, 319] on div "Shipments & Payment Oddi CC [APPL] 3000.68 Kgs Shipments | Payment Requests ( 1…" at bounding box center [689, 246] width 151 height 146
click at [76, 100] on input "177074" at bounding box center [102, 106] width 180 height 28
paste input "text"
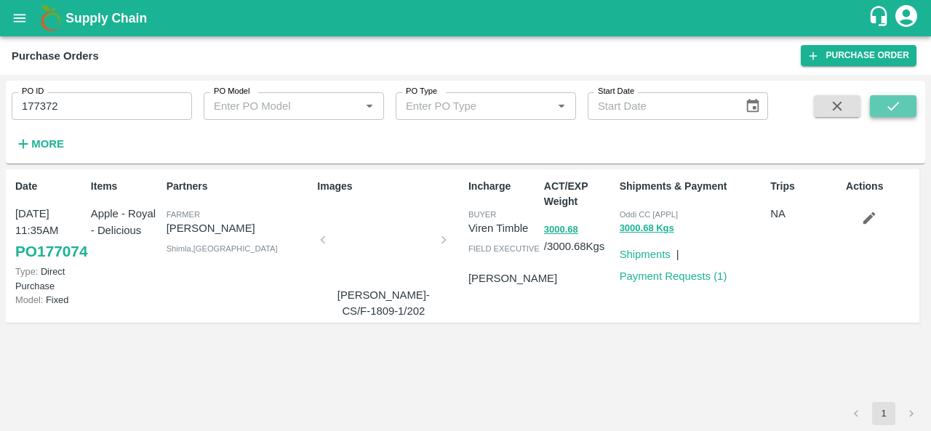
click at [888, 102] on icon "submit" at bounding box center [893, 106] width 16 height 16
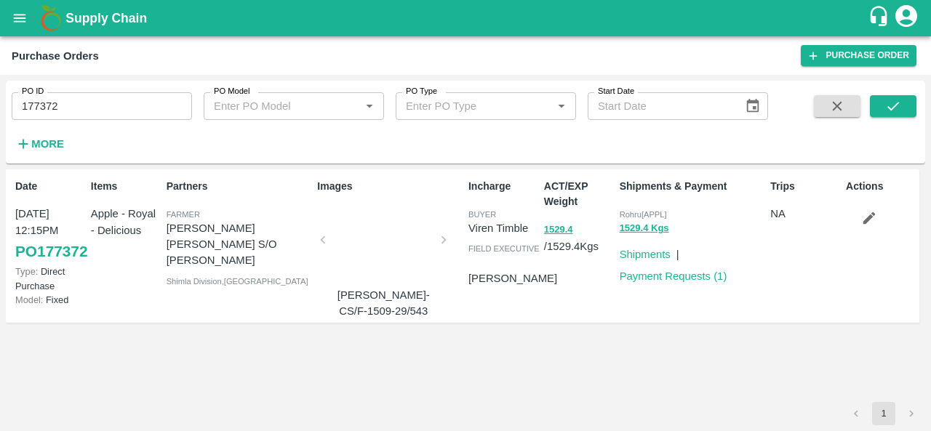
click at [108, 101] on input "177372" at bounding box center [102, 106] width 180 height 28
paste input "text"
click at [900, 111] on icon "submit" at bounding box center [893, 106] width 16 height 16
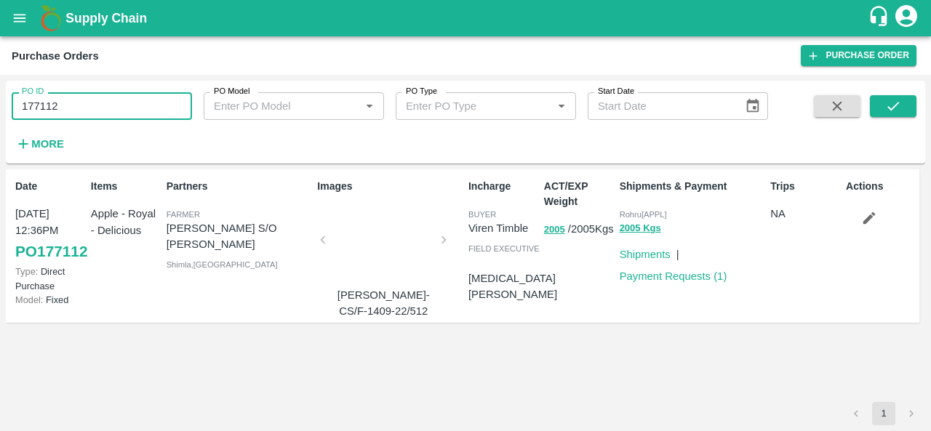
click at [84, 108] on input "177112" at bounding box center [102, 106] width 180 height 28
paste input "text"
type input "177237"
click at [894, 106] on icon "submit" at bounding box center [893, 106] width 12 height 9
